Goal: Find specific page/section: Find specific page/section

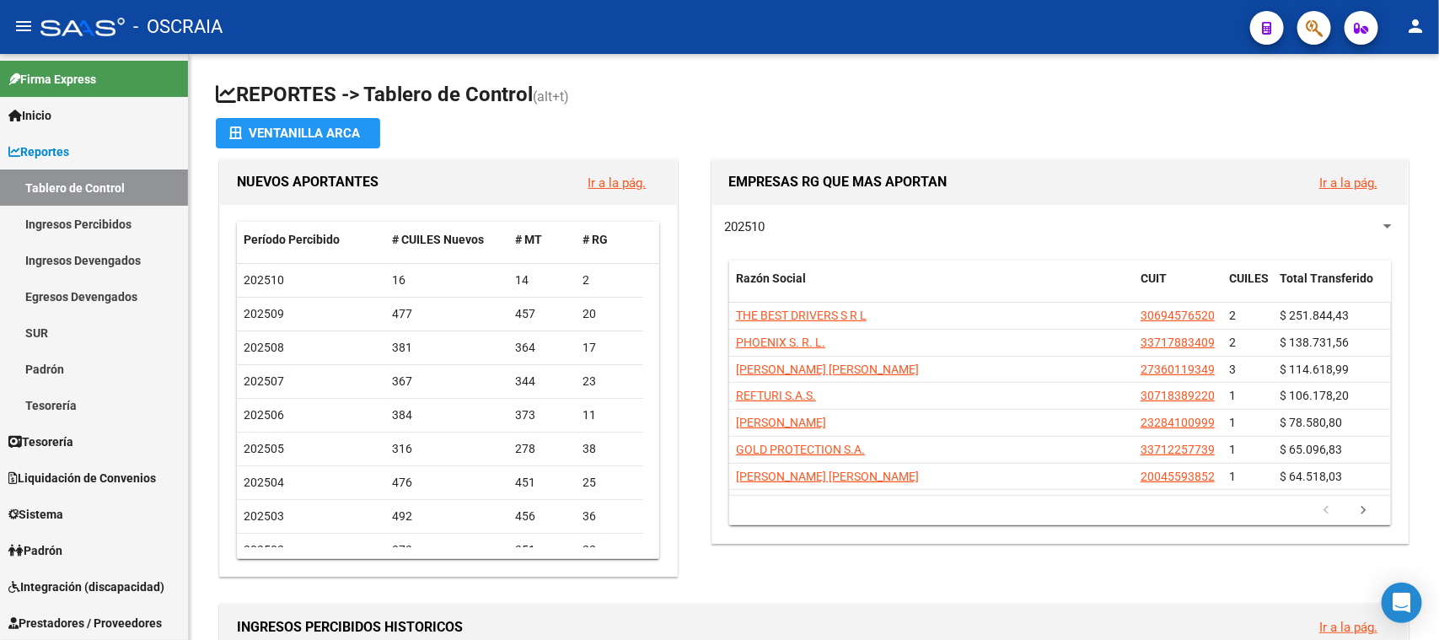
click at [1309, 14] on span "button" at bounding box center [1314, 28] width 17 height 35
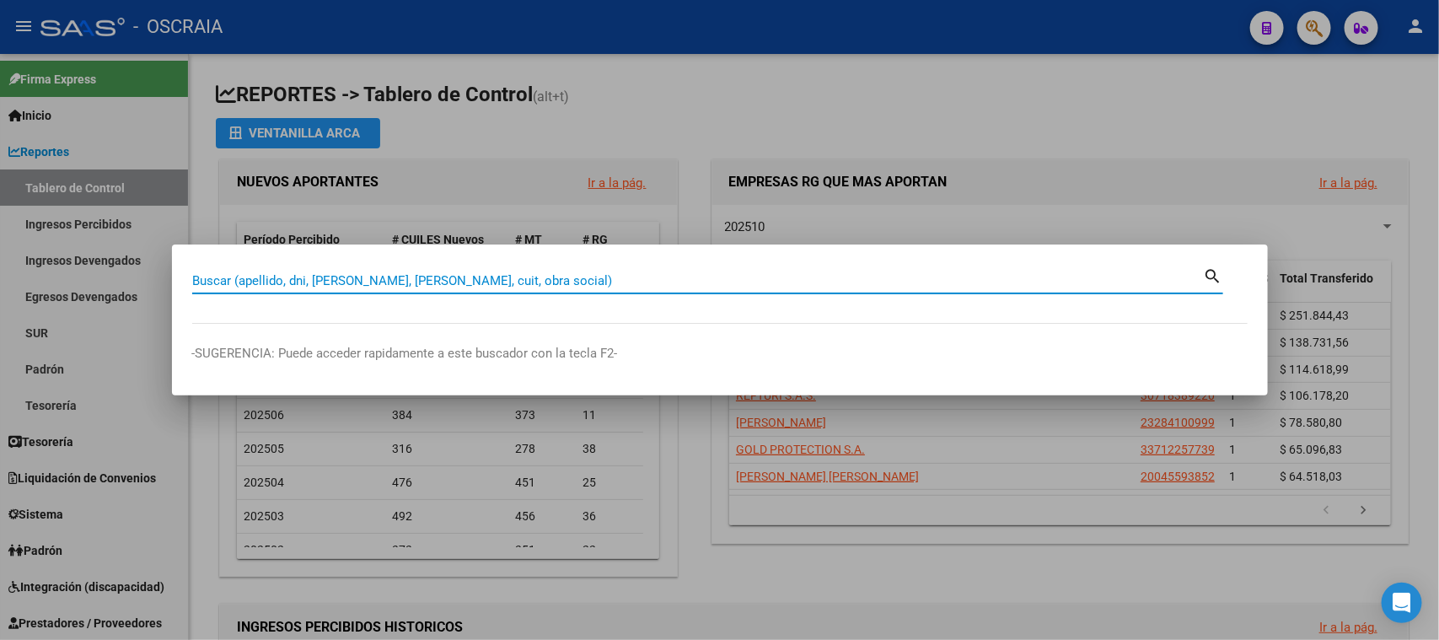
paste input "27228102399"
type input "27228102399"
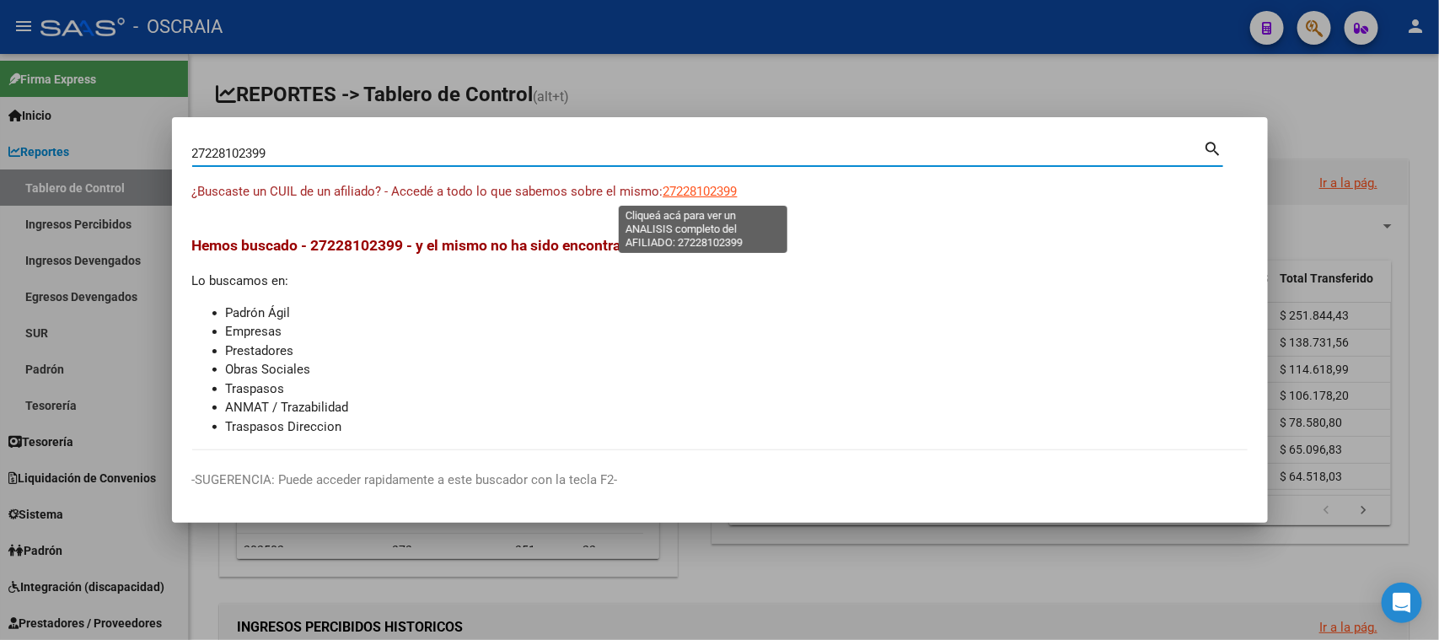
click at [717, 191] on span "27228102399" at bounding box center [700, 191] width 74 height 15
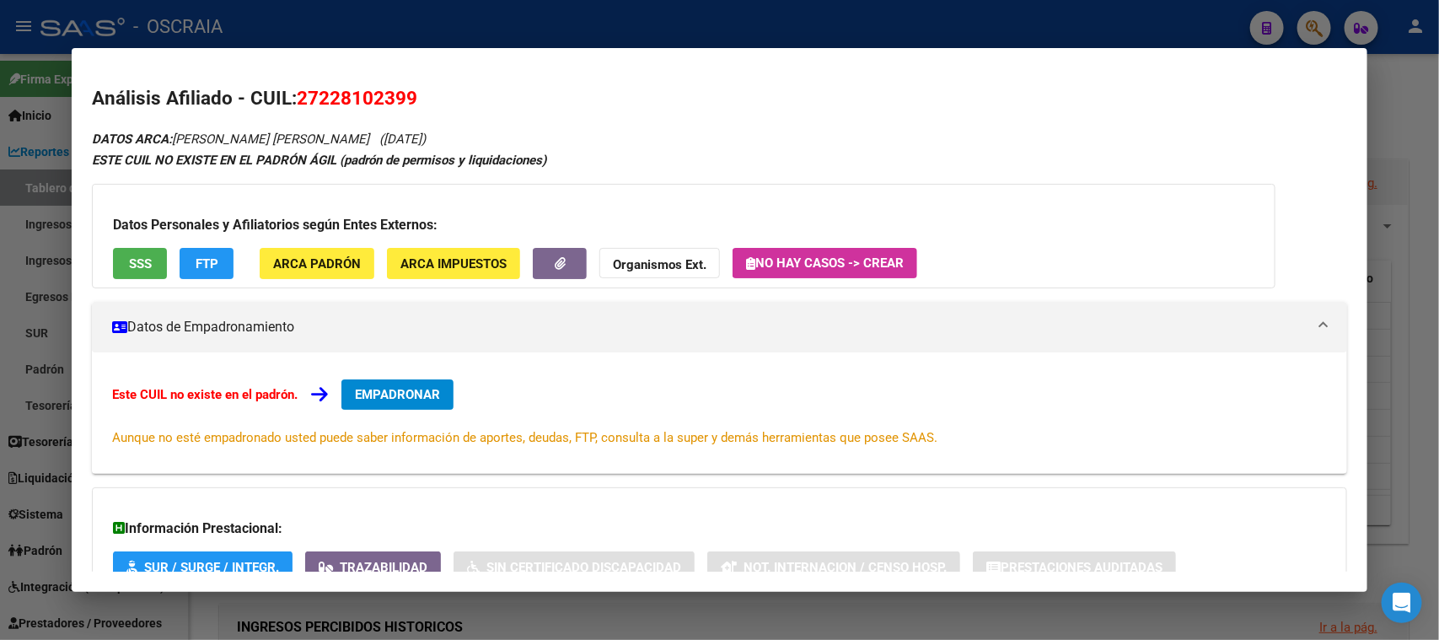
click at [360, 99] on span "27228102399" at bounding box center [357, 98] width 121 height 22
click at [358, 99] on span "27228102399" at bounding box center [357, 98] width 121 height 22
click at [357, 99] on span "27228102399" at bounding box center [357, 98] width 121 height 22
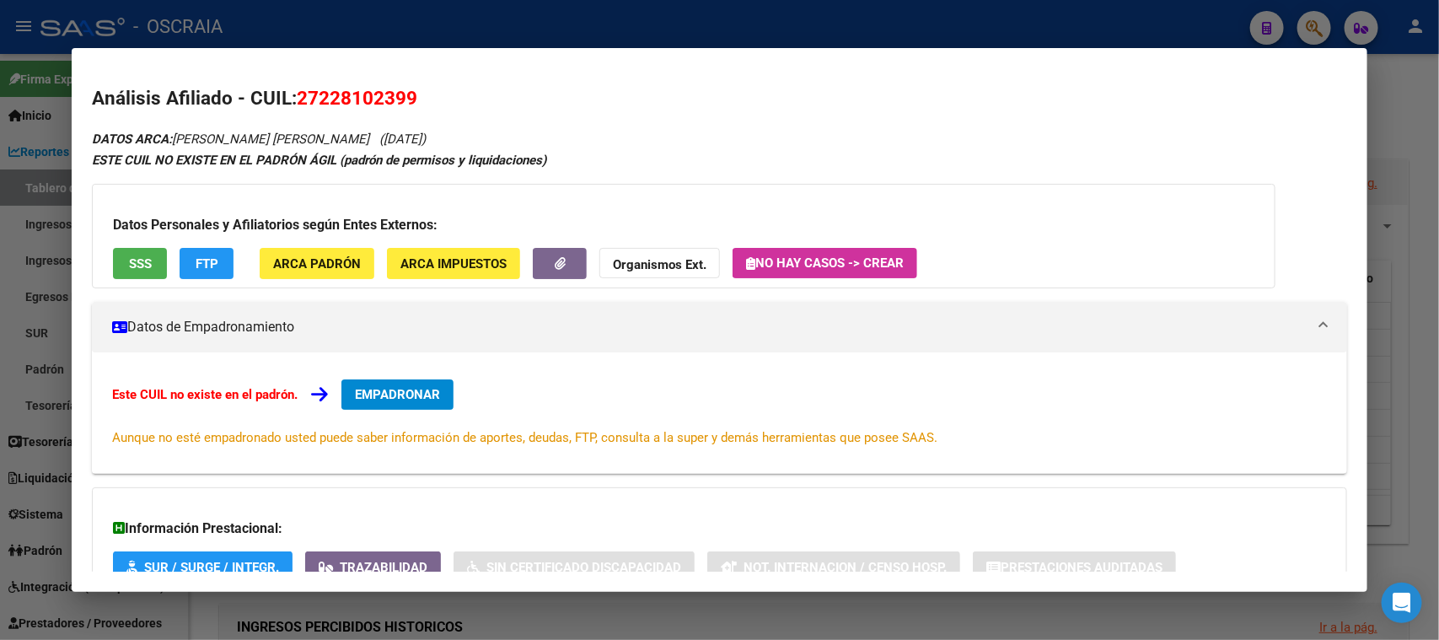
click at [357, 100] on span "27228102399" at bounding box center [357, 98] width 121 height 22
click at [362, 90] on span "27228102399" at bounding box center [357, 98] width 121 height 22
copy span "27228102399"
